Goal: Task Accomplishment & Management: Complete application form

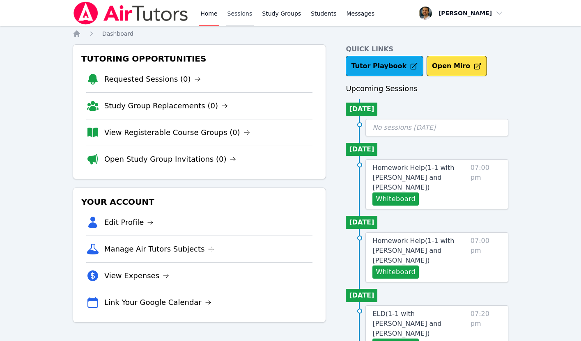
click at [228, 14] on link "Sessions" at bounding box center [240, 13] width 28 height 26
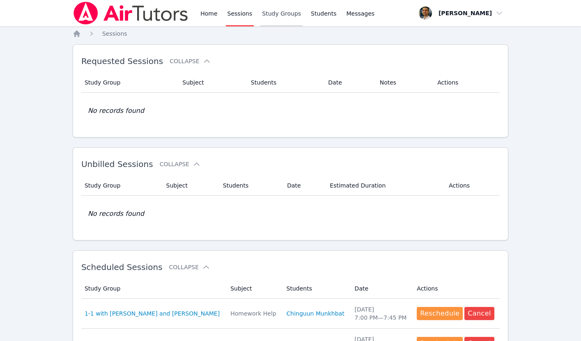
click at [261, 16] on link "Study Groups" at bounding box center [281, 13] width 42 height 26
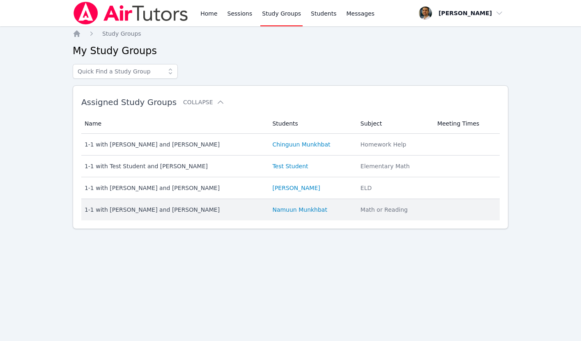
click at [196, 209] on div "1-1 with [PERSON_NAME] and [PERSON_NAME]" at bounding box center [174, 210] width 178 height 8
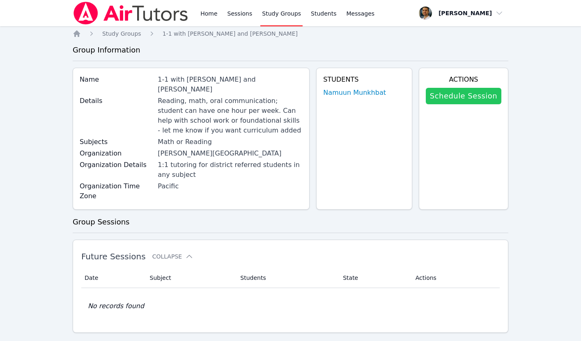
click at [443, 100] on link "Schedule Session" at bounding box center [464, 96] width 76 height 16
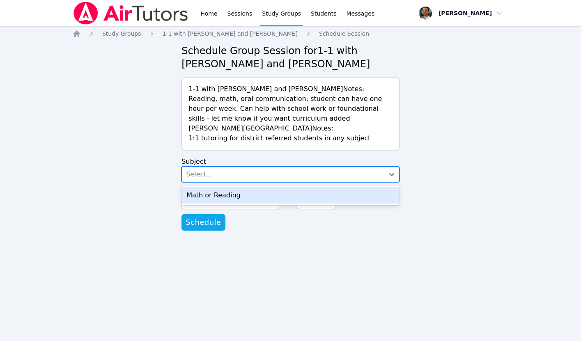
click at [247, 175] on div "Select..." at bounding box center [283, 174] width 202 height 15
click at [233, 197] on div "Math or Reading" at bounding box center [290, 195] width 218 height 16
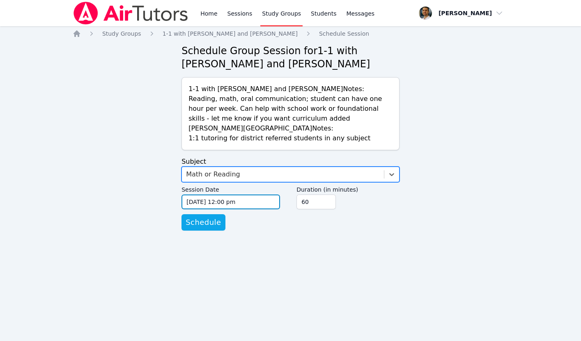
click at [238, 203] on input "[DATE] 12:00 pm" at bounding box center [230, 202] width 98 height 15
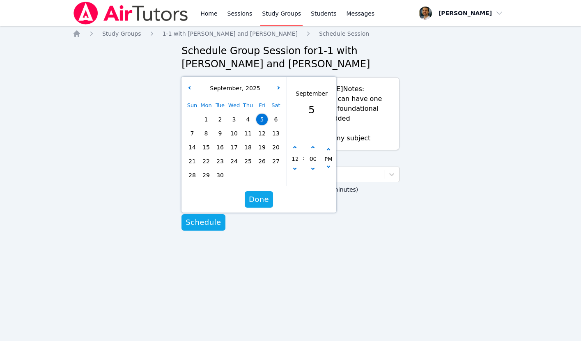
click at [128, 192] on div "Home Study Groups 1-1 with [PERSON_NAME] and [PERSON_NAME] Schedule Session Sch…" at bounding box center [290, 139] width 435 height 218
click at [165, 85] on div "Home Study Groups 1-1 with [PERSON_NAME] and [PERSON_NAME] Schedule Session Sch…" at bounding box center [290, 139] width 435 height 218
click at [208, 133] on span "8" at bounding box center [205, 133] width 11 height 11
click at [293, 149] on button "button" at bounding box center [295, 148] width 8 height 8
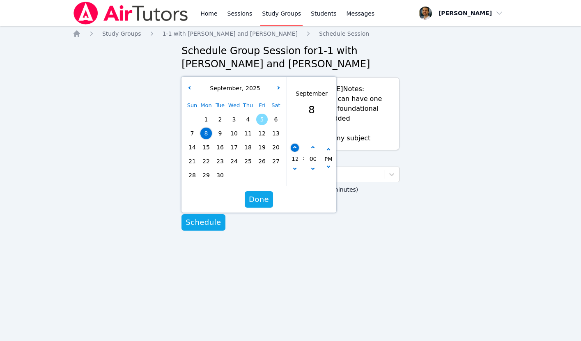
type input "[DATE] 01:00 pm"
type input "01"
click at [293, 149] on button "button" at bounding box center [295, 148] width 8 height 8
type input "[DATE] 02:00 pm"
type input "02"
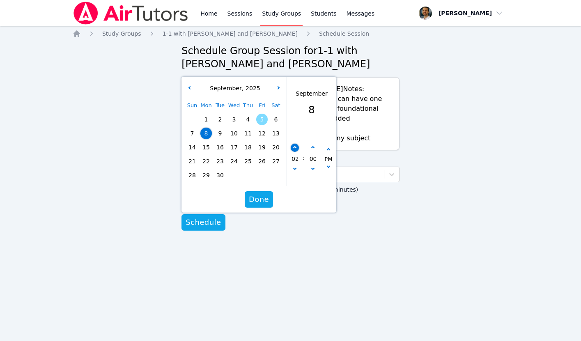
click at [293, 149] on button "button" at bounding box center [295, 148] width 8 height 8
type input "[DATE] 03:00 pm"
type input "03"
click at [293, 149] on button "button" at bounding box center [295, 148] width 8 height 8
type input "[DATE] 04:00 pm"
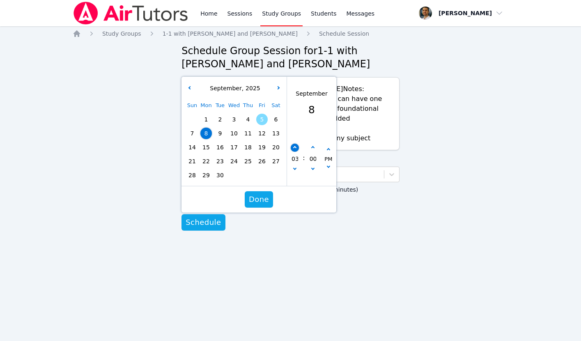
type input "04"
click at [293, 149] on button "button" at bounding box center [295, 148] width 8 height 8
type input "[DATE] 05:00 pm"
type input "05"
click at [293, 149] on button "button" at bounding box center [295, 148] width 8 height 8
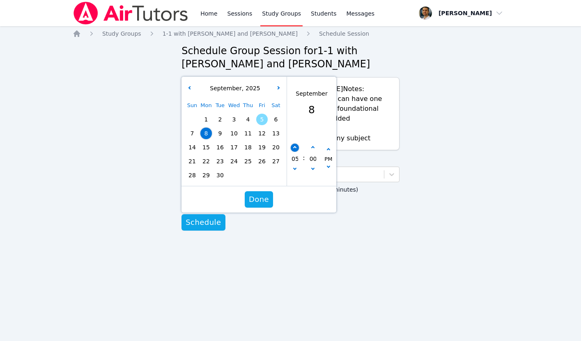
type input "[DATE] 06:00 pm"
type input "06"
click at [293, 149] on button "button" at bounding box center [295, 148] width 8 height 8
type input "[DATE] 07:00 pm"
type input "07"
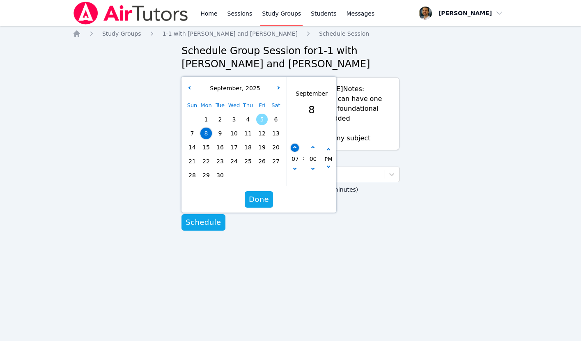
click at [293, 149] on button "button" at bounding box center [295, 148] width 8 height 8
type input "[DATE] 08:00 pm"
type input "08"
click at [293, 149] on button "button" at bounding box center [295, 148] width 8 height 8
type input "[DATE] 09:00 pm"
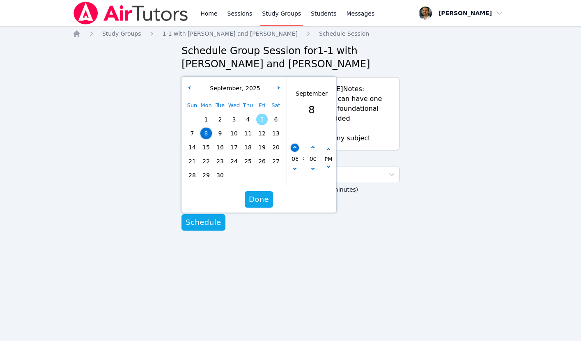
type input "09"
click at [293, 149] on button "button" at bounding box center [295, 148] width 8 height 8
type input "[DATE] 10:00 pm"
type input "10"
click at [293, 149] on button "button" at bounding box center [295, 148] width 8 height 8
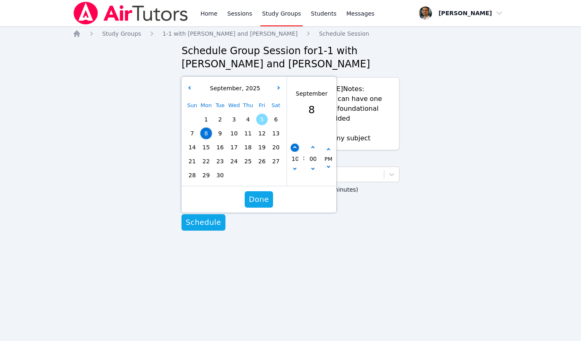
type input "[DATE] 11:00 pm"
type input "11"
click at [292, 170] on button "button" at bounding box center [295, 170] width 8 height 8
type input "[DATE] 10:00 pm"
type input "10"
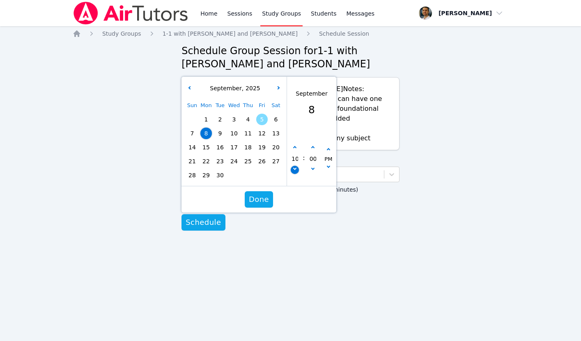
click at [292, 170] on button "button" at bounding box center [295, 170] width 8 height 8
type input "[DATE] 09:00 pm"
type input "09"
click at [314, 145] on button "button" at bounding box center [313, 148] width 8 height 8
type input "[DATE] 09:05 pm"
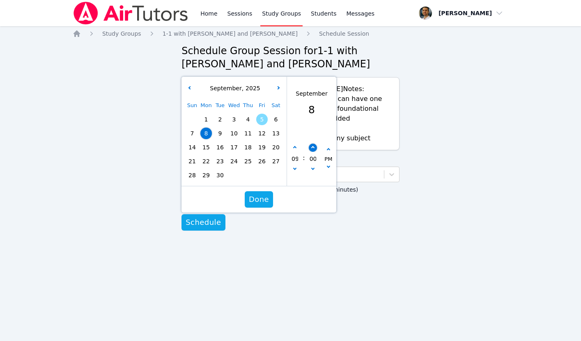
type input "05"
click at [314, 145] on button "button" at bounding box center [313, 148] width 8 height 8
type input "[DATE] 09:10 pm"
type input "10"
click at [314, 145] on button "button" at bounding box center [313, 148] width 8 height 8
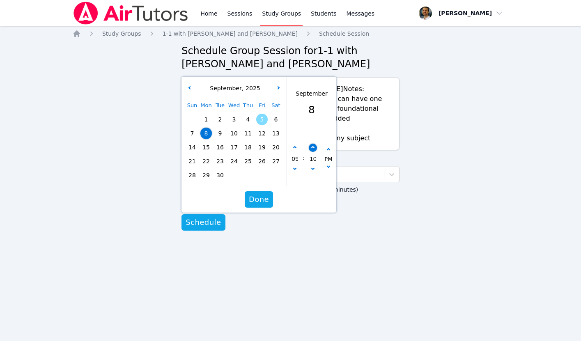
type input "[DATE] 09:15 pm"
type input "15"
click at [314, 145] on button "button" at bounding box center [313, 148] width 8 height 8
type input "[DATE] 09:20 pm"
type input "20"
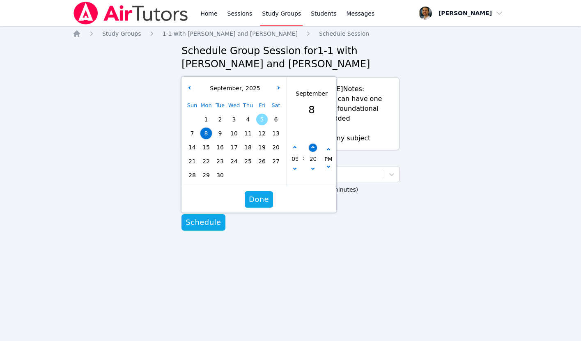
click at [314, 145] on button "button" at bounding box center [313, 148] width 8 height 8
type input "[DATE] 09:25 pm"
type input "25"
click at [314, 145] on button "button" at bounding box center [313, 148] width 8 height 8
type input "[DATE] 09:30 pm"
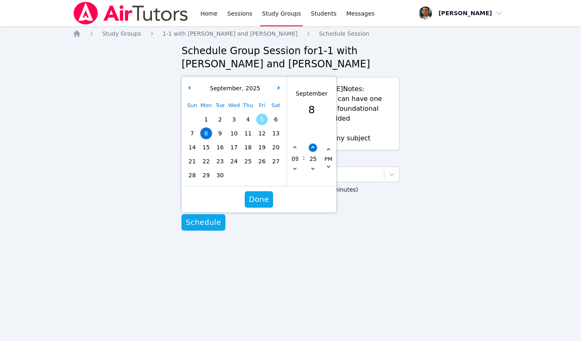
type input "30"
click at [261, 195] on span "Done" at bounding box center [259, 199] width 20 height 11
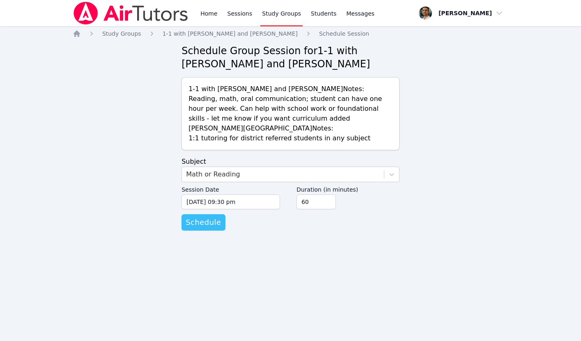
click at [193, 220] on span "Schedule" at bounding box center [203, 222] width 35 height 11
click at [234, 172] on div "Select..." at bounding box center [283, 174] width 202 height 15
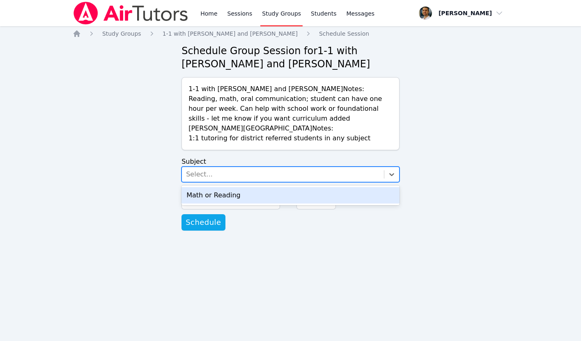
click at [225, 191] on div "Math or Reading" at bounding box center [290, 195] width 218 height 16
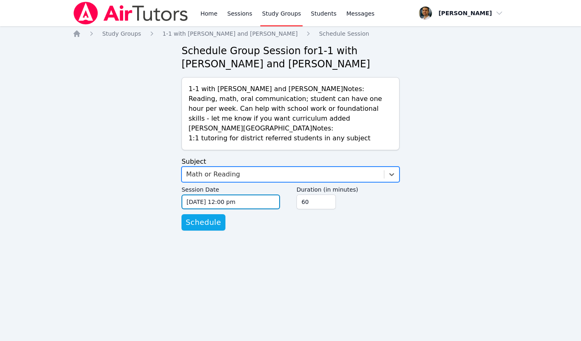
click at [216, 204] on input "[DATE] 12:00 pm" at bounding box center [230, 202] width 98 height 15
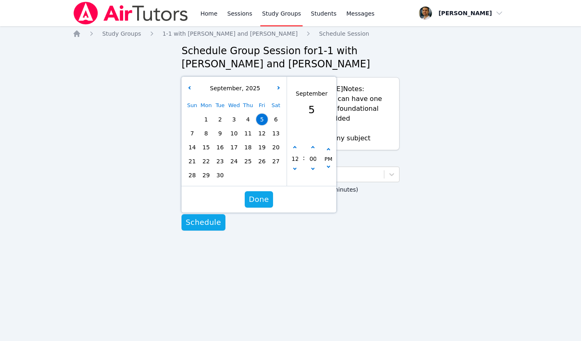
click at [250, 137] on span "11" at bounding box center [247, 133] width 11 height 11
click at [293, 147] on button "button" at bounding box center [295, 148] width 8 height 8
type input "[DATE] 01:00 pm"
type input "01"
click at [293, 147] on button "button" at bounding box center [295, 148] width 8 height 8
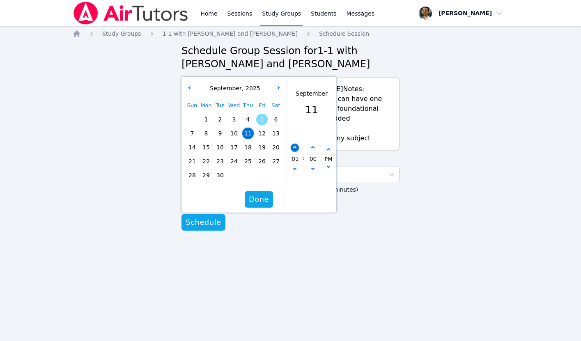
type input "[DATE] 02:00 pm"
type input "02"
click at [293, 147] on button "button" at bounding box center [295, 148] width 8 height 8
type input "[DATE] 03:00 pm"
type input "03"
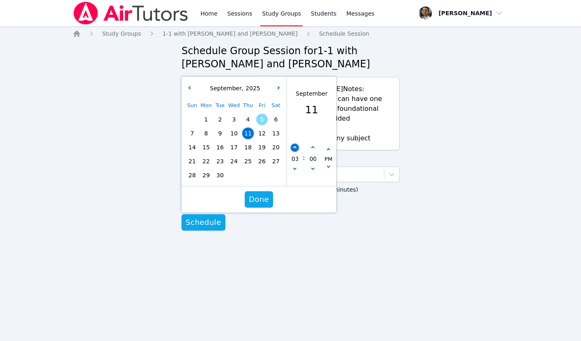
click at [293, 147] on button "button" at bounding box center [295, 148] width 8 height 8
type input "[DATE] 04:00 pm"
type input "04"
click at [293, 147] on button "button" at bounding box center [295, 148] width 8 height 8
type input "[DATE] 05:00 pm"
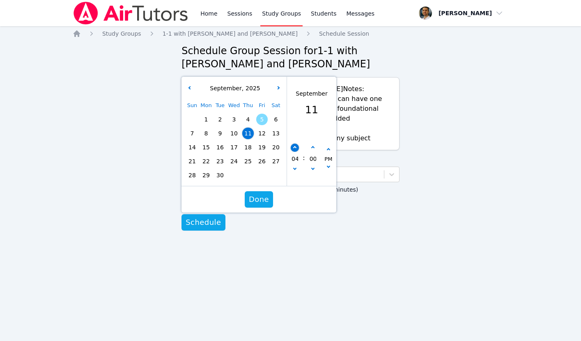
type input "05"
click at [293, 147] on button "button" at bounding box center [295, 148] width 8 height 8
type input "[DATE] 06:00 pm"
type input "06"
click at [293, 147] on button "button" at bounding box center [295, 148] width 8 height 8
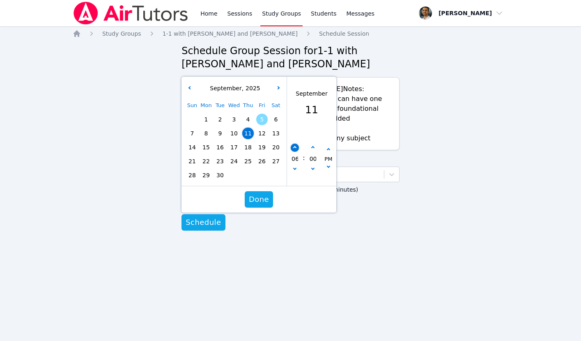
type input "[DATE] 07:00 pm"
type input "07"
click at [293, 147] on button "button" at bounding box center [295, 148] width 8 height 8
type input "[DATE] 08:00 pm"
type input "08"
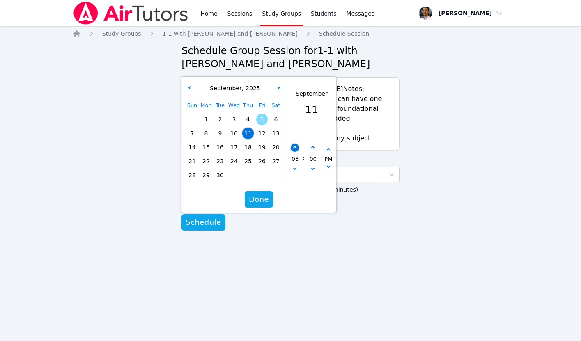
click at [293, 147] on button "button" at bounding box center [295, 148] width 8 height 8
type input "[DATE] 09:00 pm"
type input "09"
click at [293, 147] on button "button" at bounding box center [295, 148] width 8 height 8
type input "[DATE] 10:00 pm"
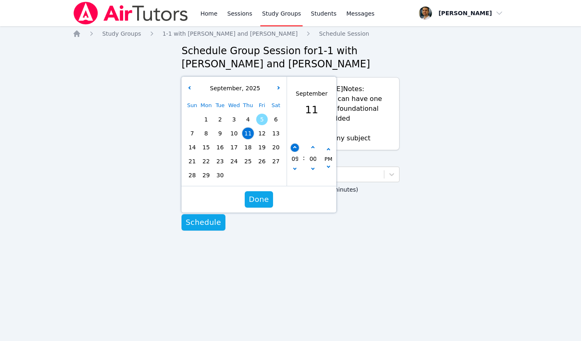
type input "10"
click at [292, 170] on button "button" at bounding box center [295, 170] width 8 height 8
type input "[DATE] 09:00 pm"
type input "09"
click at [314, 148] on button "button" at bounding box center [313, 148] width 8 height 8
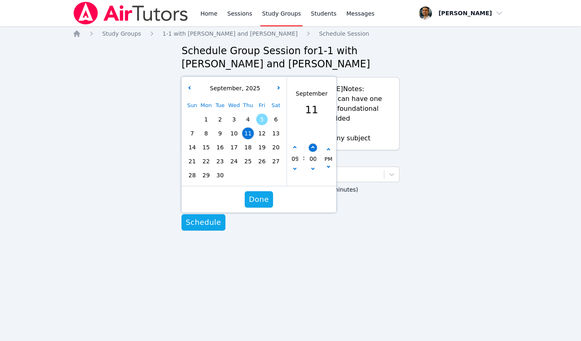
type input "[DATE] 09:05 pm"
type input "05"
click at [314, 148] on button "button" at bounding box center [313, 148] width 8 height 8
type input "[DATE] 09:10 pm"
type input "10"
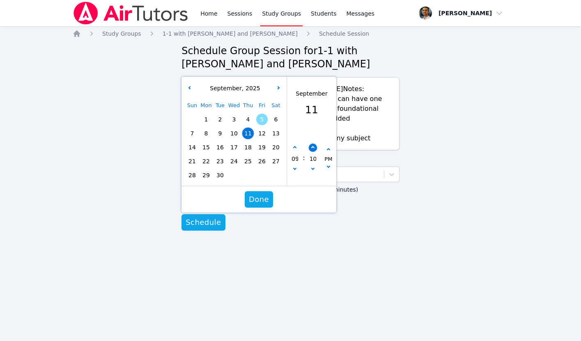
click at [314, 148] on button "button" at bounding box center [313, 148] width 8 height 8
type input "[DATE] 09:15 pm"
type input "15"
click at [314, 148] on button "button" at bounding box center [313, 148] width 8 height 8
type input "[DATE] 09:20 pm"
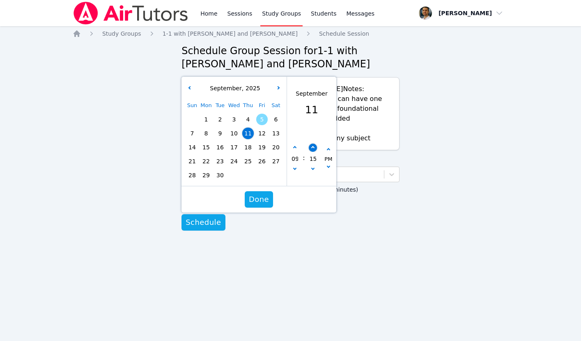
type input "20"
click at [314, 148] on button "button" at bounding box center [313, 148] width 8 height 8
type input "[DATE] 09:25 pm"
type input "25"
click at [314, 148] on button "button" at bounding box center [313, 148] width 8 height 8
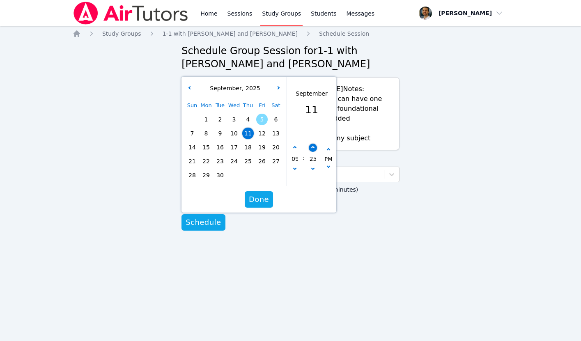
type input "[DATE] 09:30 pm"
type input "30"
click at [314, 148] on button "button" at bounding box center [313, 148] width 8 height 8
type input "[DATE] 09:35 pm"
type input "35"
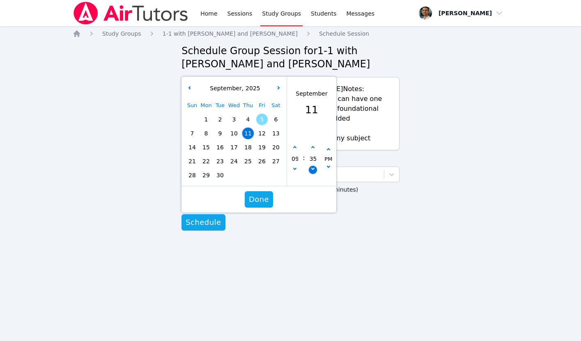
click at [314, 167] on button "button" at bounding box center [313, 170] width 8 height 8
type input "[DATE] 09:30 pm"
type input "30"
click at [260, 200] on span "Done" at bounding box center [259, 199] width 20 height 11
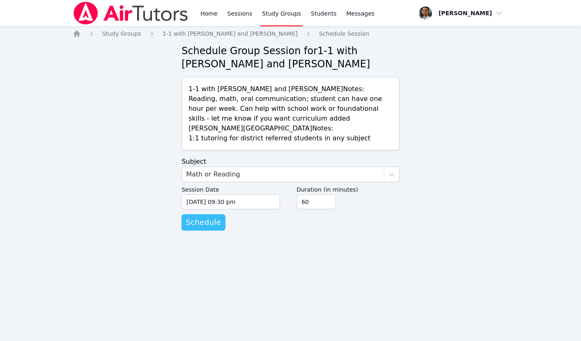
click at [209, 223] on span "Schedule" at bounding box center [203, 222] width 35 height 11
